Goal: Navigation & Orientation: Find specific page/section

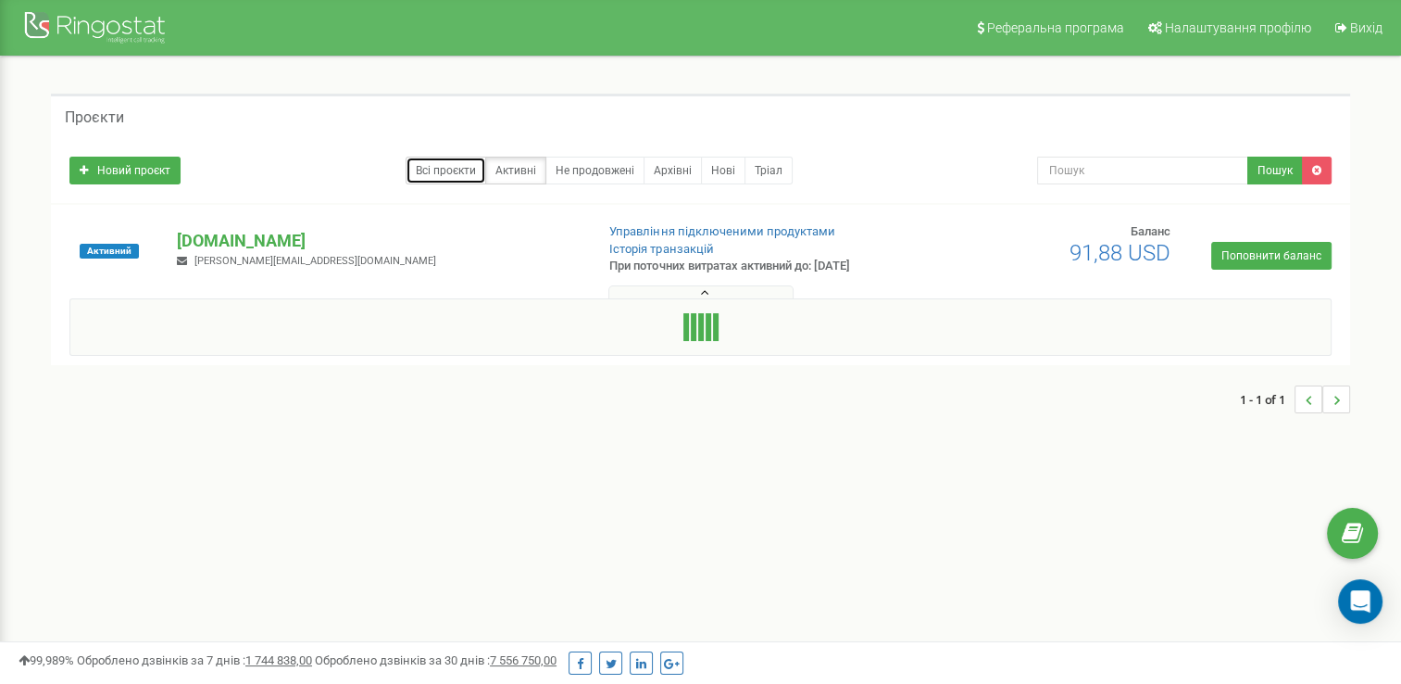
click at [459, 168] on link "Всі проєкти" at bounding box center [446, 171] width 81 height 28
click at [514, 176] on link "Активні" at bounding box center [515, 171] width 61 height 28
click at [687, 294] on button at bounding box center [701, 292] width 185 height 14
click at [715, 291] on button at bounding box center [701, 292] width 185 height 14
